Goal: Transaction & Acquisition: Subscribe to service/newsletter

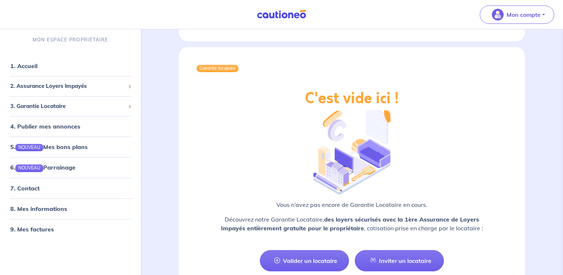
scroll to position [1169, 0]
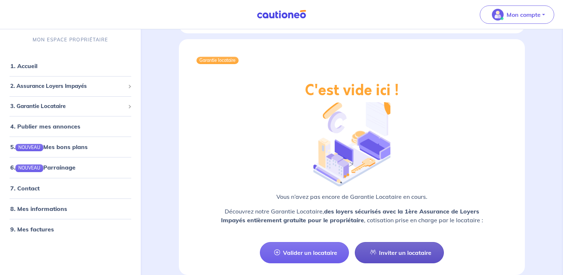
click at [401, 242] on link "Inviter un locataire" at bounding box center [399, 252] width 89 height 21
select select "FR"
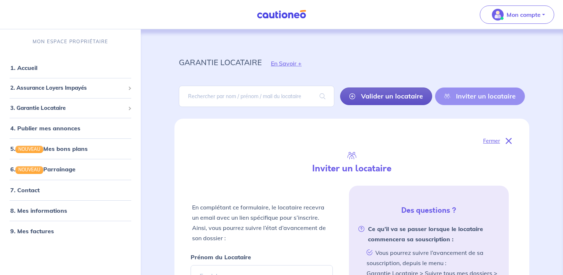
click at [388, 97] on link "Valider un locataire" at bounding box center [386, 97] width 92 height 18
click at [388, 97] on div "Valider un locataire Inviter un locataire" at bounding box center [432, 97] width 185 height 18
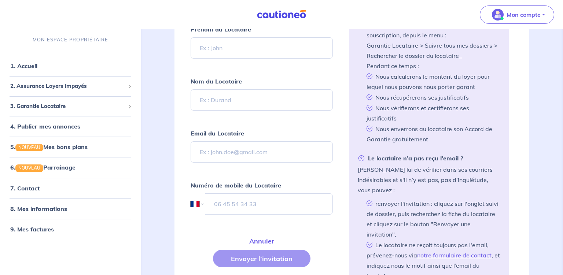
click at [388, 97] on li "Nous récupérerons ses justificatifs" at bounding box center [431, 97] width 136 height 11
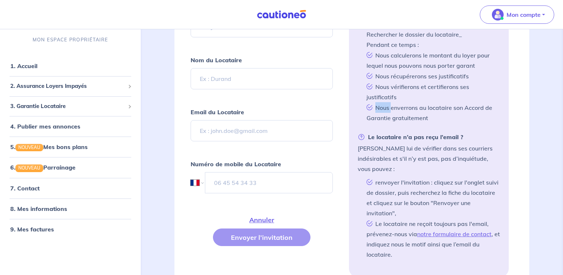
click at [388, 102] on li "Nous enverrons au locataire son Accord de Garantie gratuitement" at bounding box center [431, 112] width 136 height 21
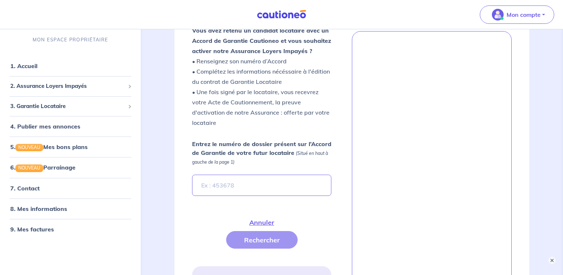
scroll to position [605, 0]
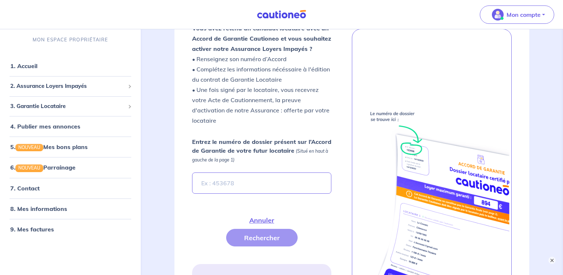
click at [395, 126] on img at bounding box center [431, 213] width 156 height 220
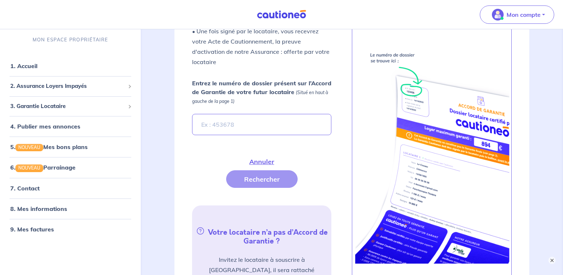
scroll to position [721, 0]
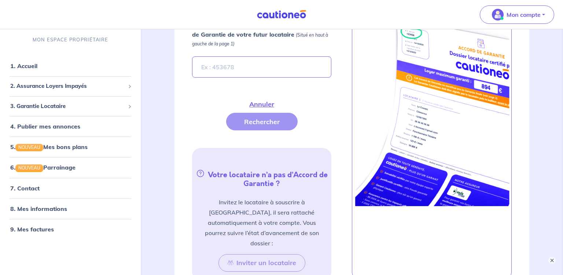
click at [394, 126] on img at bounding box center [431, 96] width 156 height 220
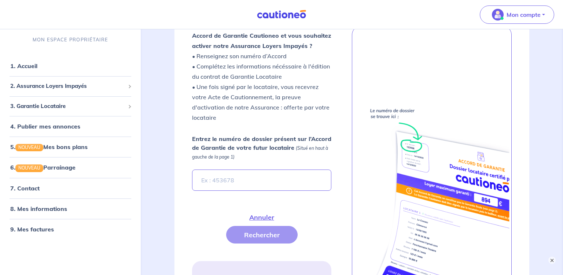
scroll to position [605, 0]
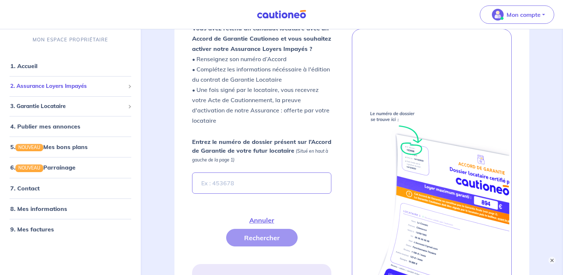
click at [77, 87] on span "2. Assurance Loyers Impayés" at bounding box center [67, 86] width 115 height 8
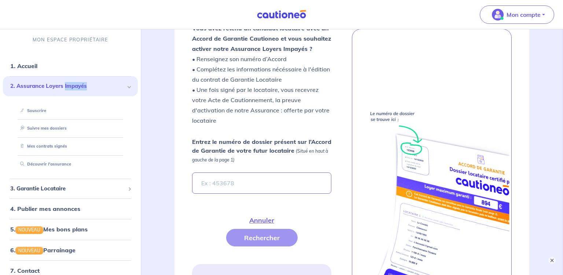
click at [77, 87] on span "2. Assurance Loyers Impayés" at bounding box center [67, 86] width 115 height 8
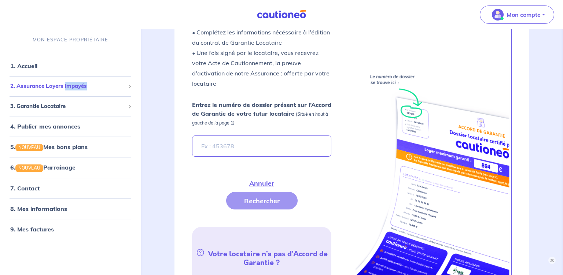
scroll to position [644, 0]
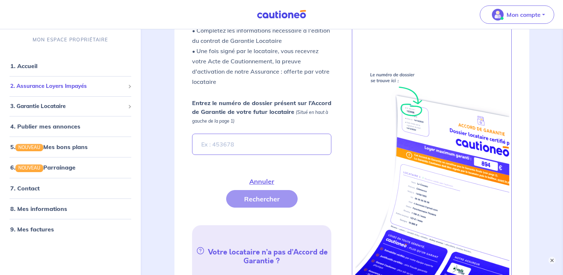
click at [48, 86] on span "2. Assurance Loyers Impayés" at bounding box center [67, 86] width 115 height 8
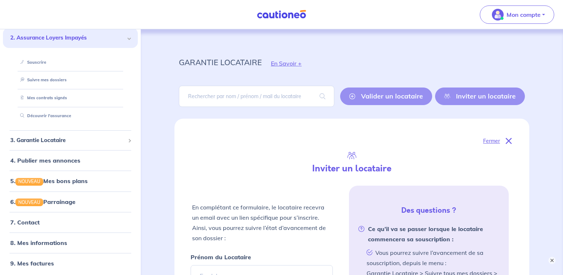
scroll to position [0, 0]
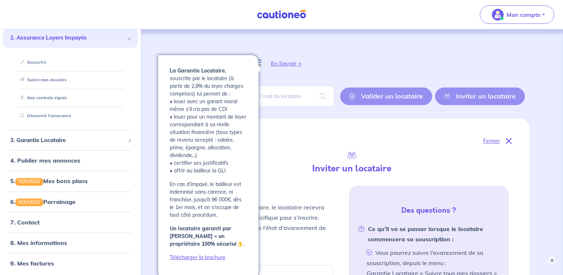
click at [289, 65] on button "En Savoir +" at bounding box center [285, 63] width 49 height 21
click at [285, 62] on button "En Savoir +" at bounding box center [285, 63] width 49 height 21
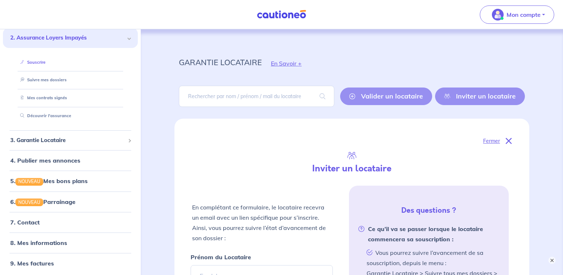
click at [29, 62] on link "Souscrire" at bounding box center [31, 62] width 28 height 5
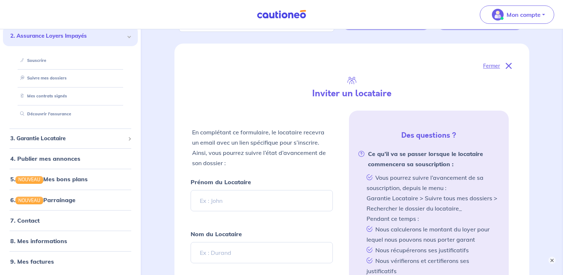
scroll to position [77, 0]
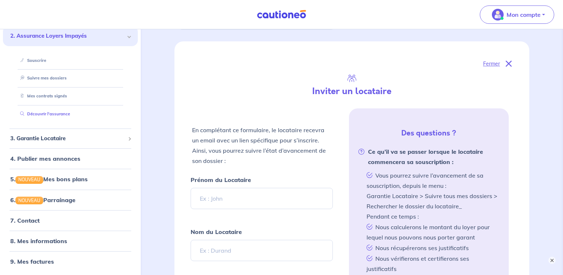
click at [53, 114] on link "Découvrir l'assurance" at bounding box center [43, 113] width 53 height 5
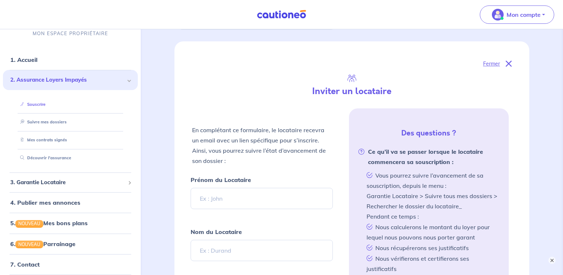
scroll to position [0, 0]
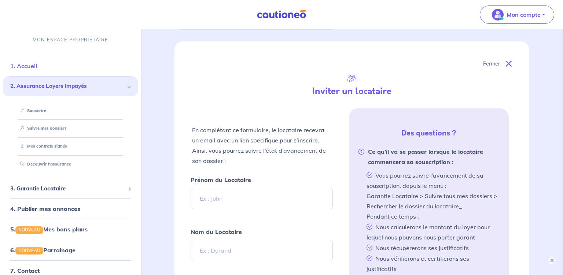
click at [29, 65] on link "1. Accueil" at bounding box center [23, 65] width 27 height 7
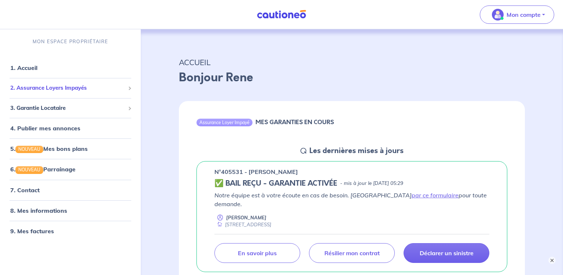
click at [39, 89] on span "2. Assurance Loyers Impayés" at bounding box center [67, 88] width 115 height 8
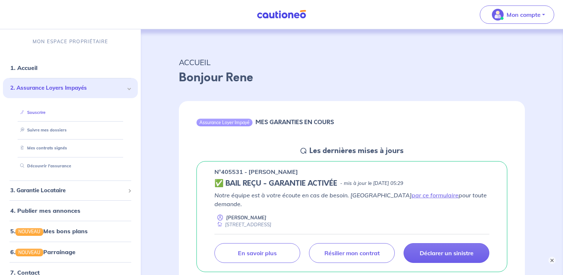
click at [35, 113] on link "Souscrire" at bounding box center [31, 112] width 28 height 5
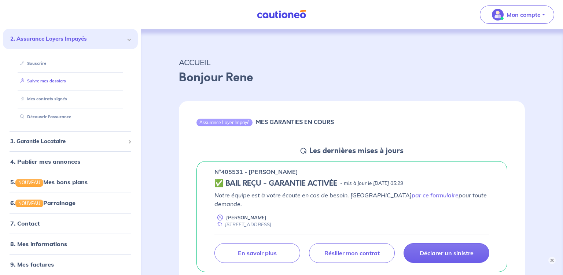
scroll to position [50, 0]
click at [45, 241] on link "8. Mes informations" at bounding box center [37, 242] width 55 height 7
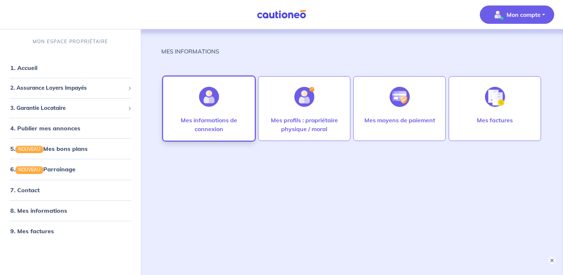
click at [214, 119] on p "Mes informations de connexion" at bounding box center [208, 125] width 77 height 18
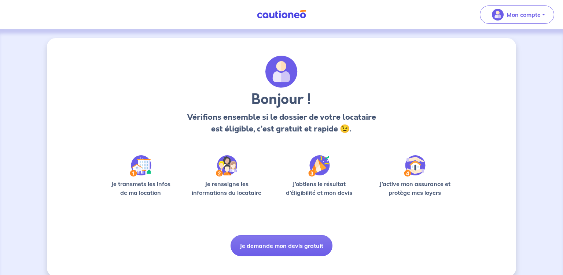
click at [225, 166] on img at bounding box center [226, 165] width 21 height 21
click at [226, 186] on p "Je renseigne les informations du locataire" at bounding box center [226, 188] width 79 height 18
click at [227, 196] on p "Je renseigne les informations du locataire" at bounding box center [226, 188] width 79 height 18
click at [227, 171] on img at bounding box center [226, 165] width 21 height 21
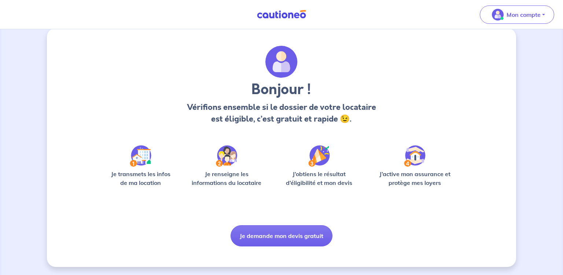
scroll to position [10, 0]
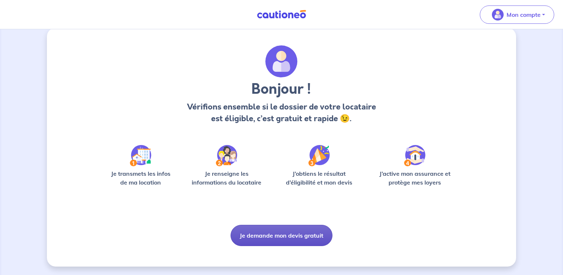
click at [290, 235] on button "Je demande mon devis gratuit" at bounding box center [281, 235] width 102 height 21
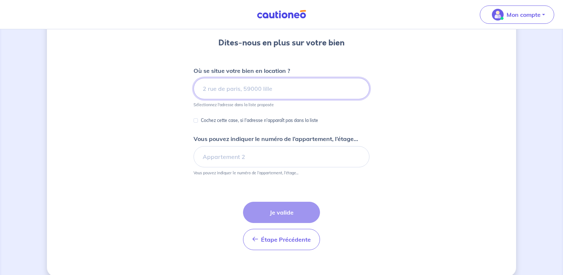
scroll to position [74, 0]
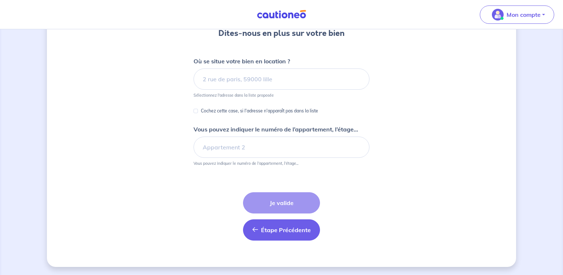
click at [281, 228] on span "Étape Précédente" at bounding box center [286, 229] width 50 height 7
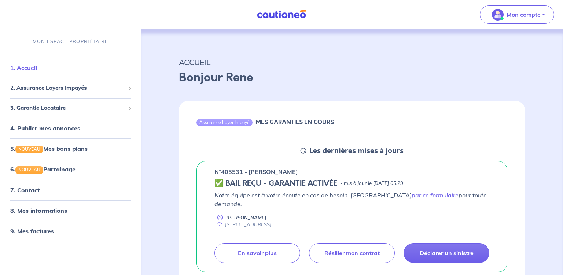
click at [23, 68] on link "1. Accueil" at bounding box center [23, 67] width 27 height 7
click at [32, 70] on link "1. Accueil" at bounding box center [23, 67] width 27 height 7
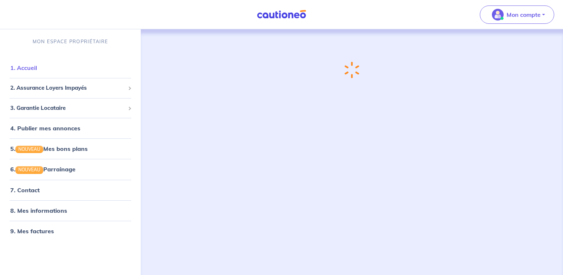
click at [32, 70] on link "1. Accueil" at bounding box center [23, 67] width 27 height 7
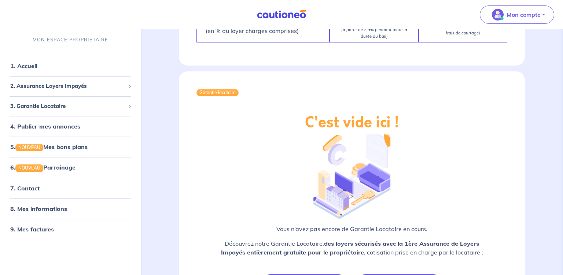
scroll to position [1160, 0]
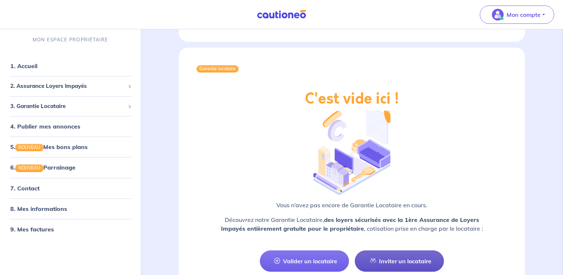
click at [408, 251] on link "Inviter un locataire" at bounding box center [399, 261] width 89 height 21
select select "FR"
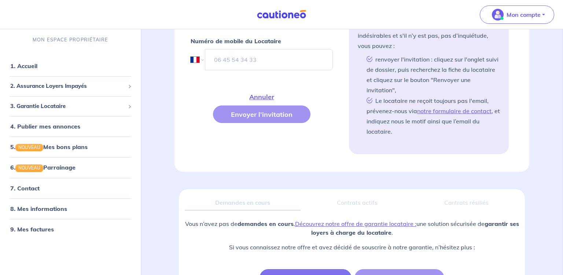
scroll to position [404, 0]
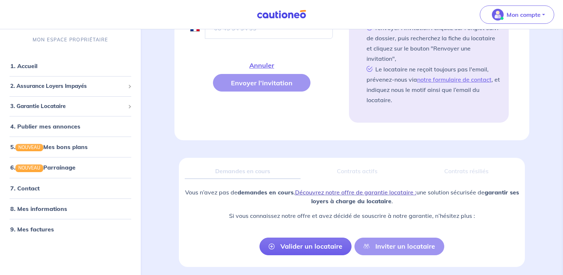
click at [339, 189] on link "Découvrez notre offre de garantie locataire :" at bounding box center [355, 192] width 121 height 7
click at [74, 86] on span "2. Assurance Loyers Impayés" at bounding box center [67, 86] width 115 height 8
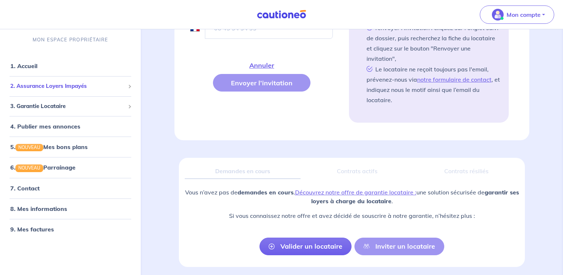
click at [74, 86] on span "2. Assurance Loyers Impayés" at bounding box center [67, 86] width 115 height 8
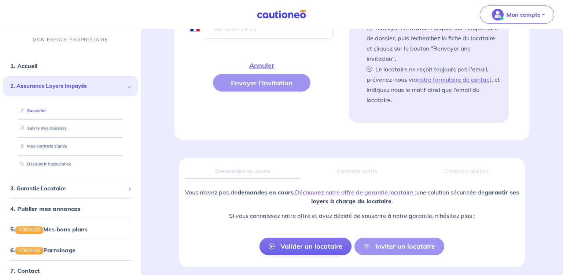
click at [34, 111] on link "Souscrire" at bounding box center [31, 110] width 28 height 5
click at [44, 112] on link "Souscrire" at bounding box center [31, 110] width 28 height 5
click at [313, 240] on link "Valider un locataire" at bounding box center [305, 247] width 92 height 18
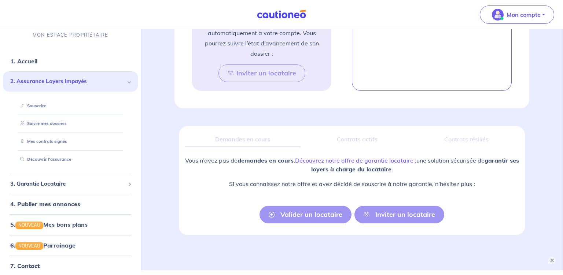
scroll to position [915, 0]
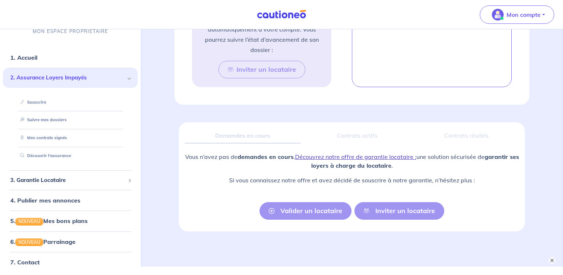
click at [345, 153] on link "Découvrez notre offre de garantie locataire :" at bounding box center [355, 156] width 121 height 7
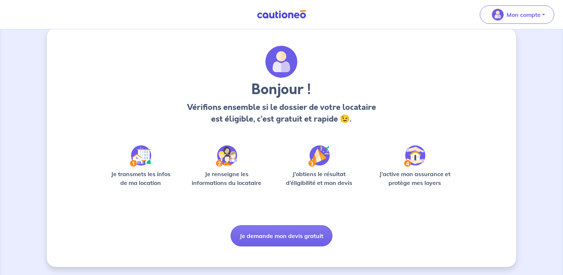
scroll to position [10, 0]
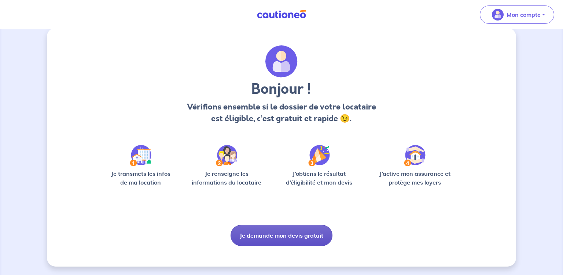
click at [285, 237] on button "Je demande mon devis gratuit" at bounding box center [281, 235] width 102 height 21
